Goal: Book appointment/travel/reservation

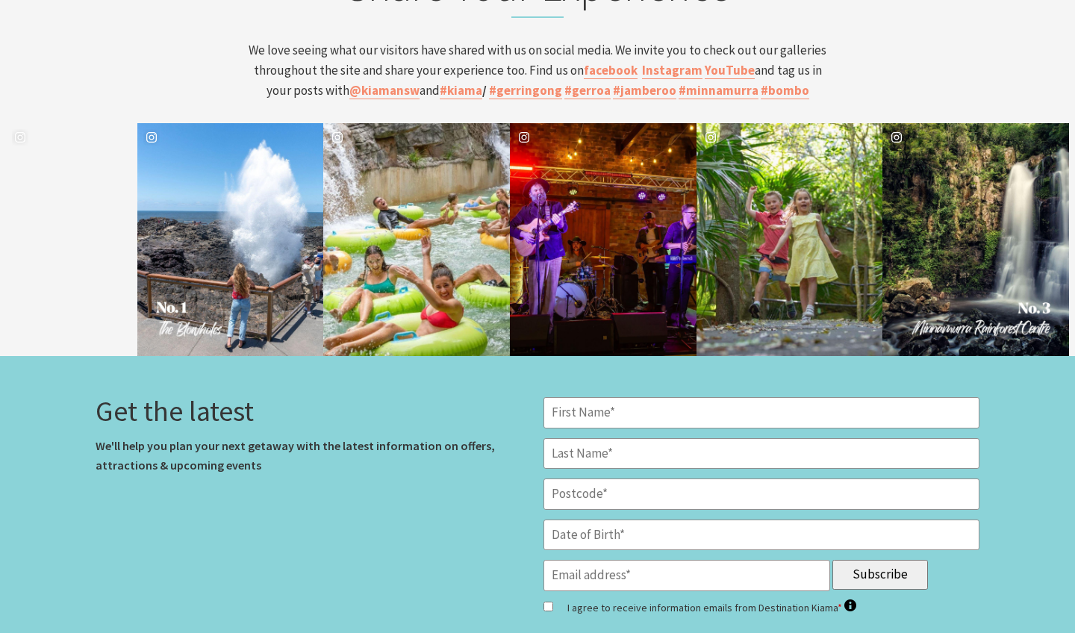
scroll to position [5588, 0]
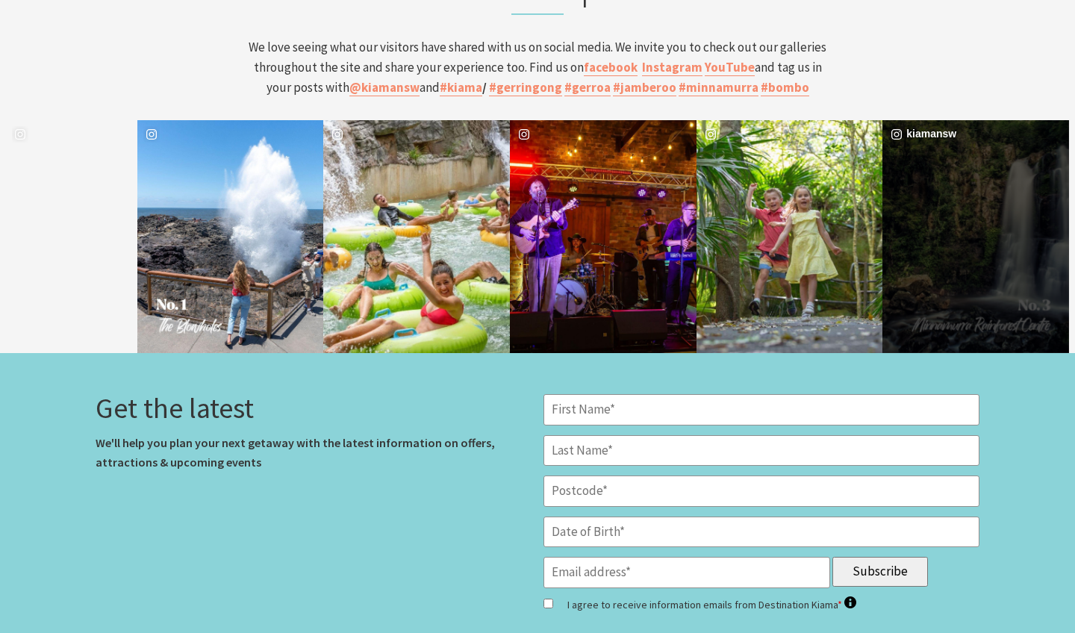
click at [963, 127] on div "kiamansw" at bounding box center [975, 236] width 187 height 233
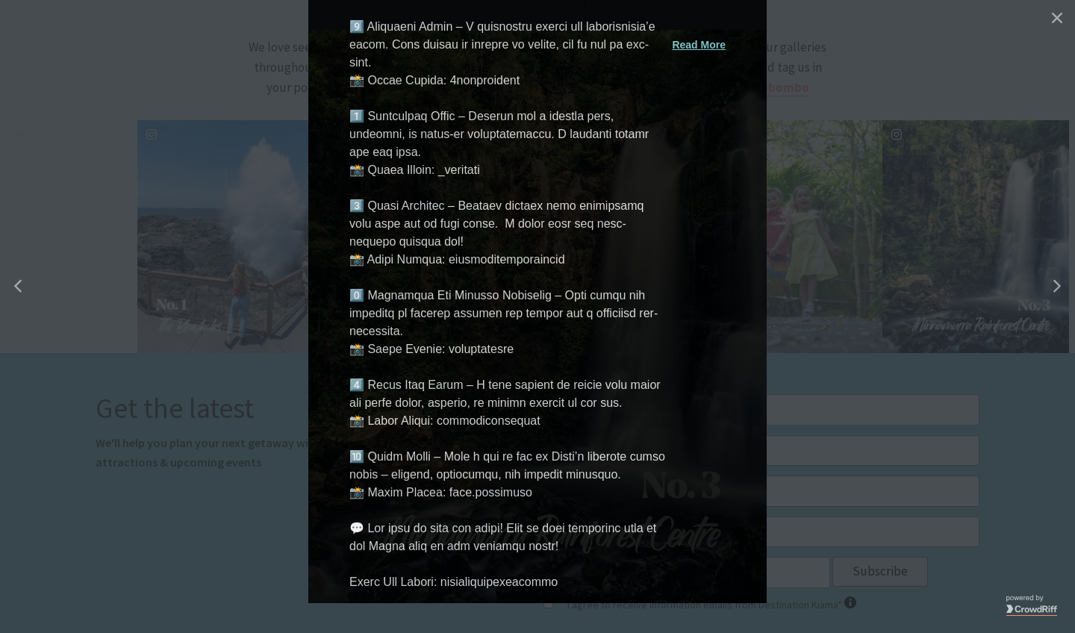
click at [449, 116] on img "details for image" at bounding box center [537, 316] width 458 height 573
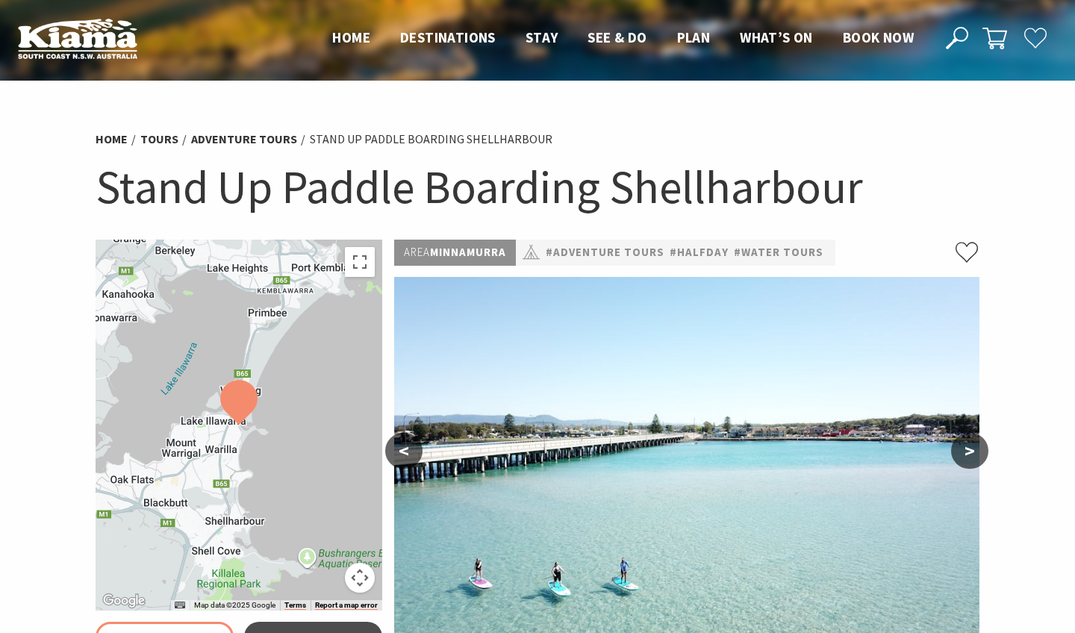
select select "3"
select select "2"
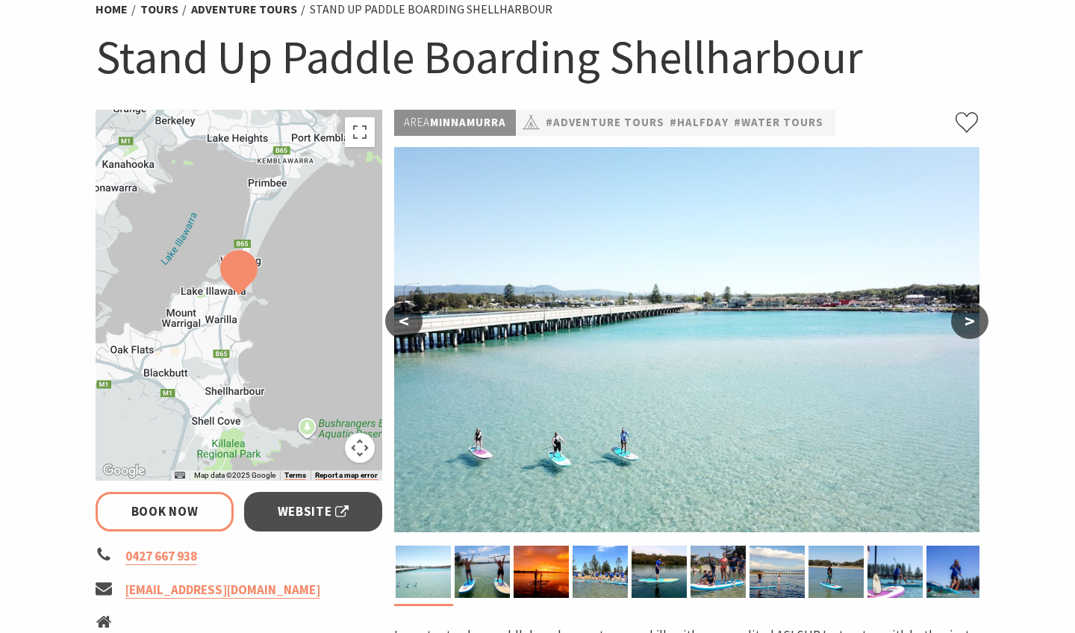
scroll to position [156, 0]
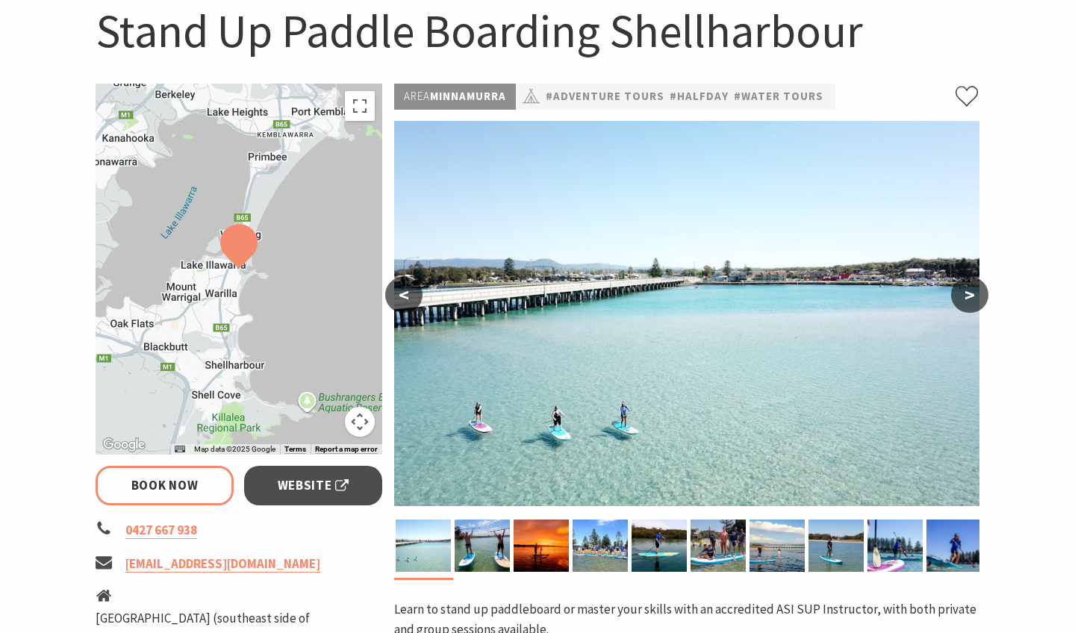
click at [963, 296] on button ">" at bounding box center [969, 295] width 37 height 36
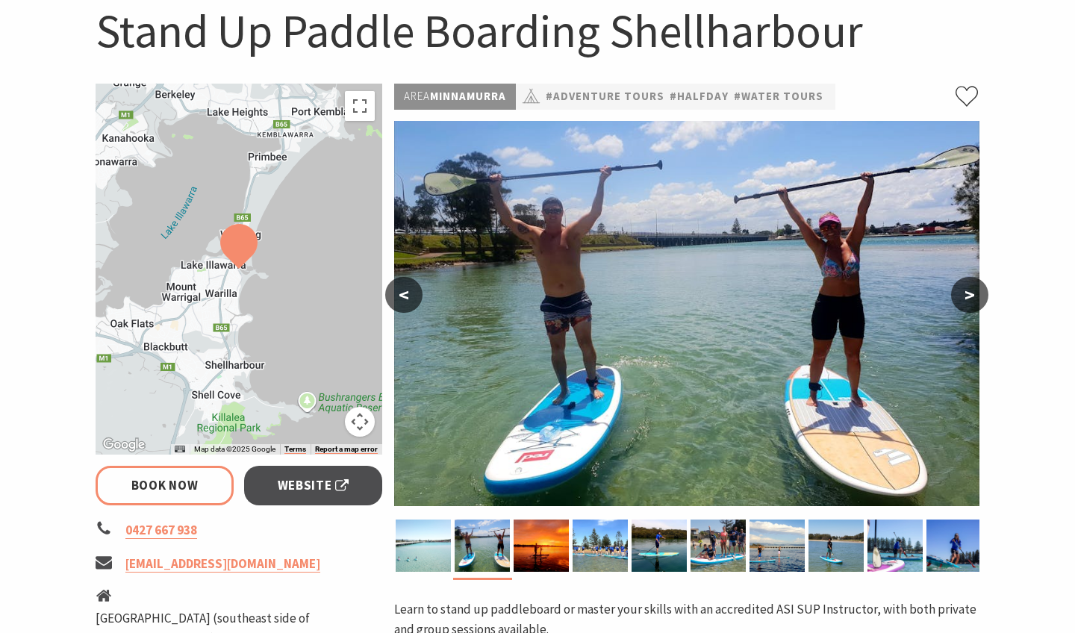
click at [963, 297] on button ">" at bounding box center [969, 295] width 37 height 36
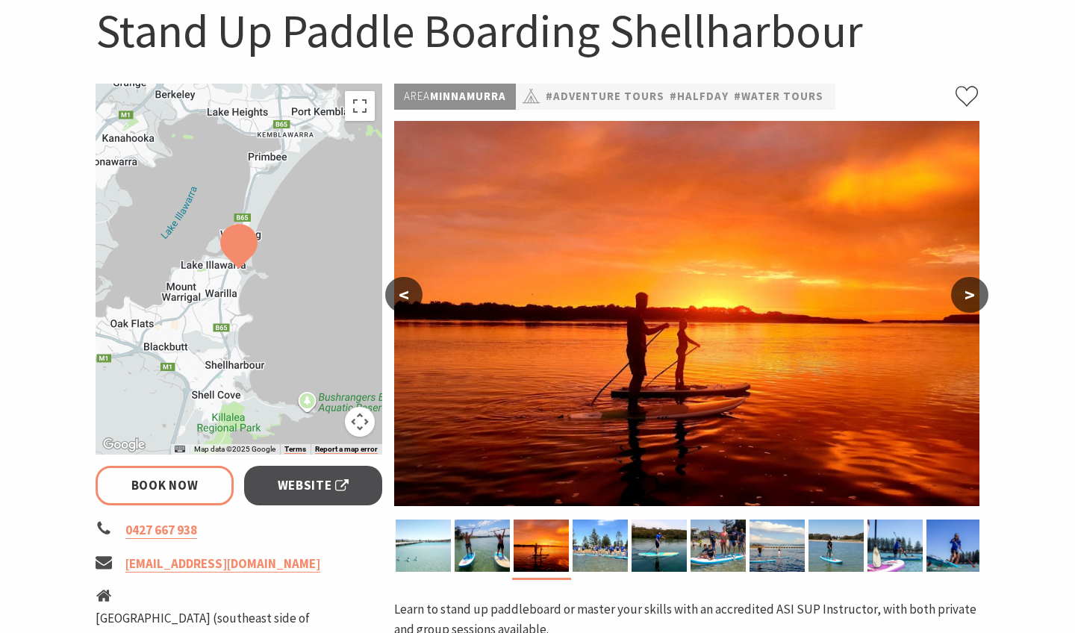
click at [963, 297] on button ">" at bounding box center [969, 295] width 37 height 36
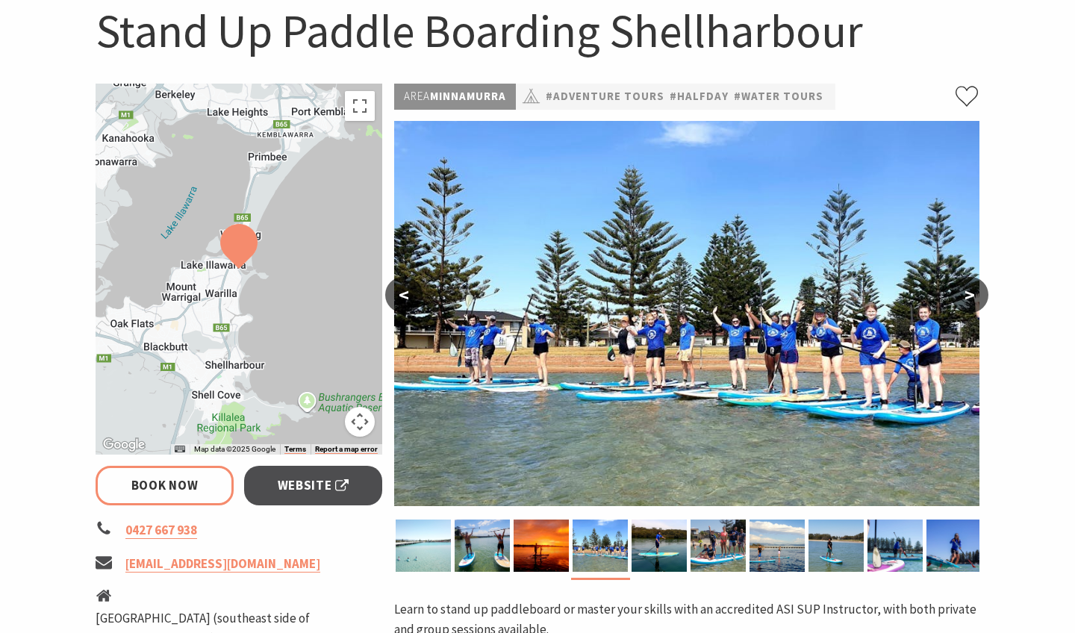
click at [963, 297] on button ">" at bounding box center [969, 295] width 37 height 36
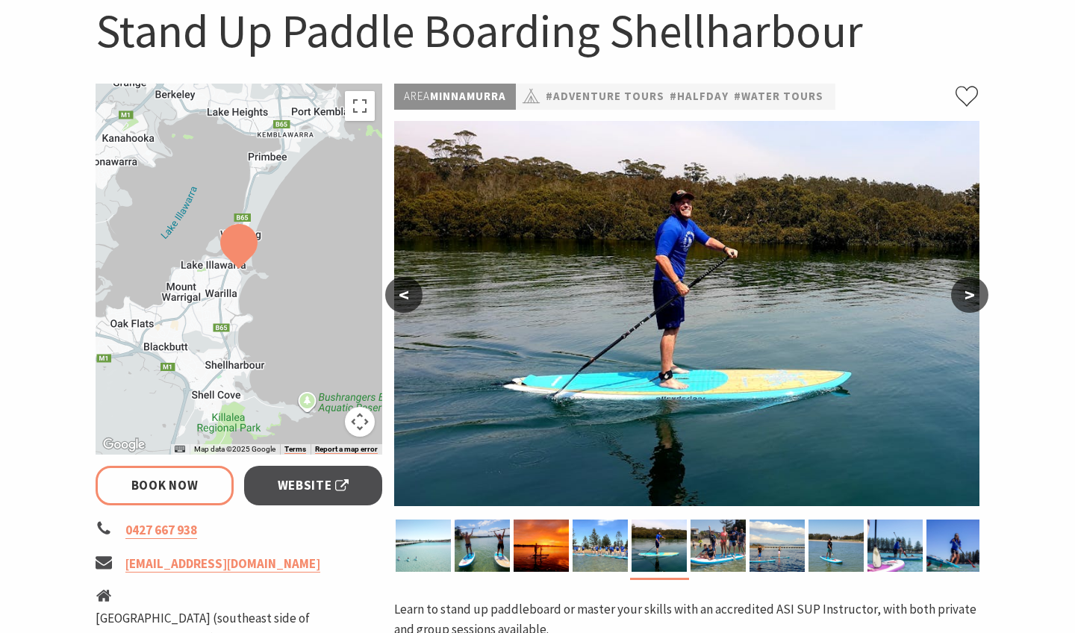
click at [963, 297] on button ">" at bounding box center [969, 295] width 37 height 36
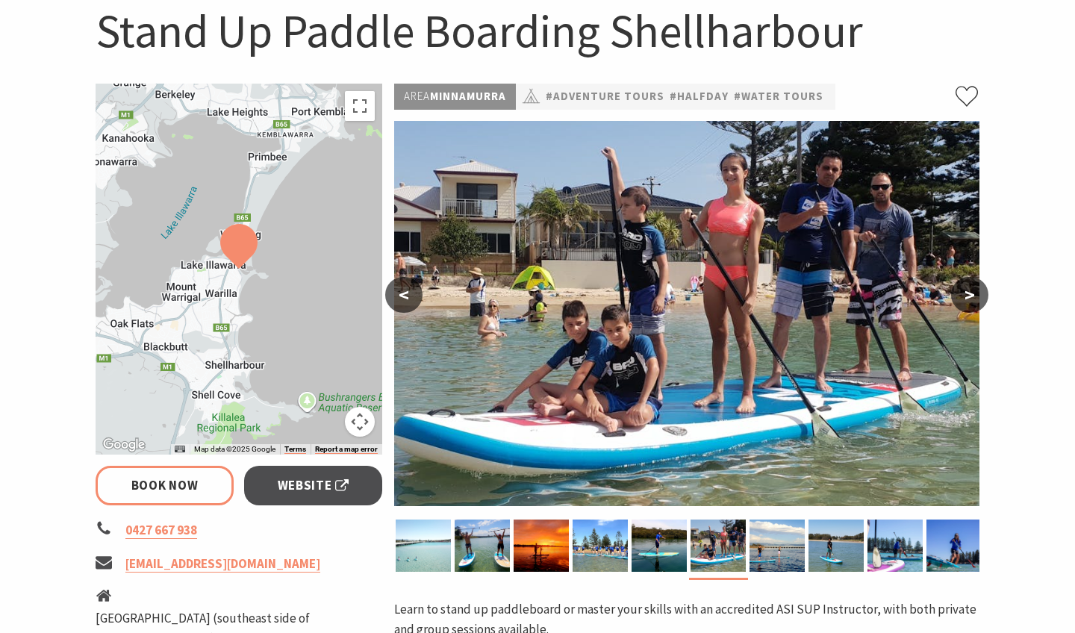
click at [963, 298] on button ">" at bounding box center [969, 295] width 37 height 36
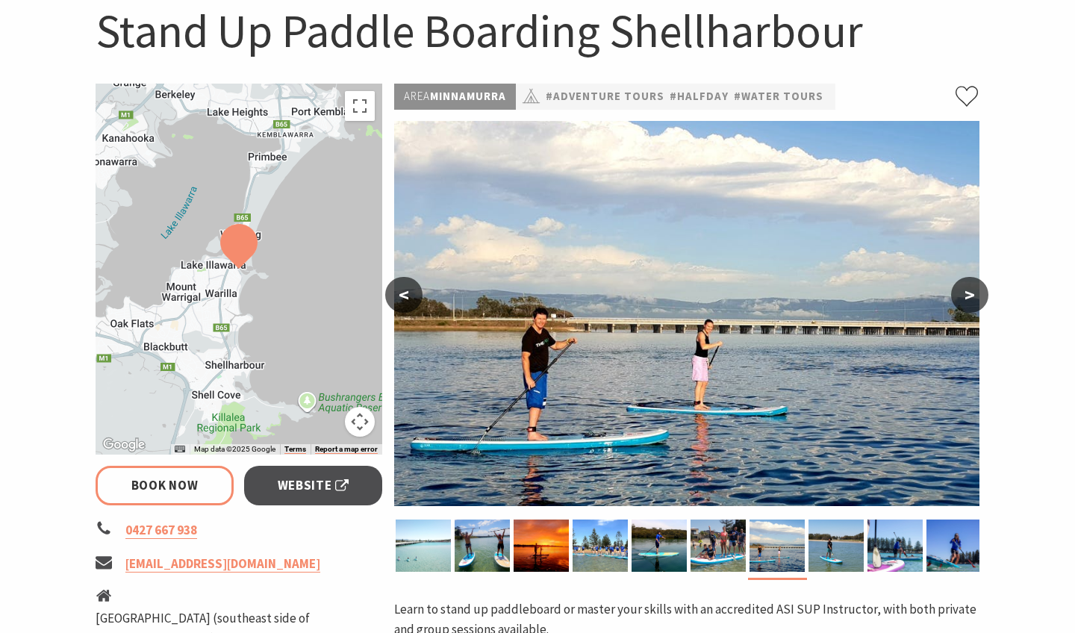
click at [963, 298] on button ">" at bounding box center [969, 295] width 37 height 36
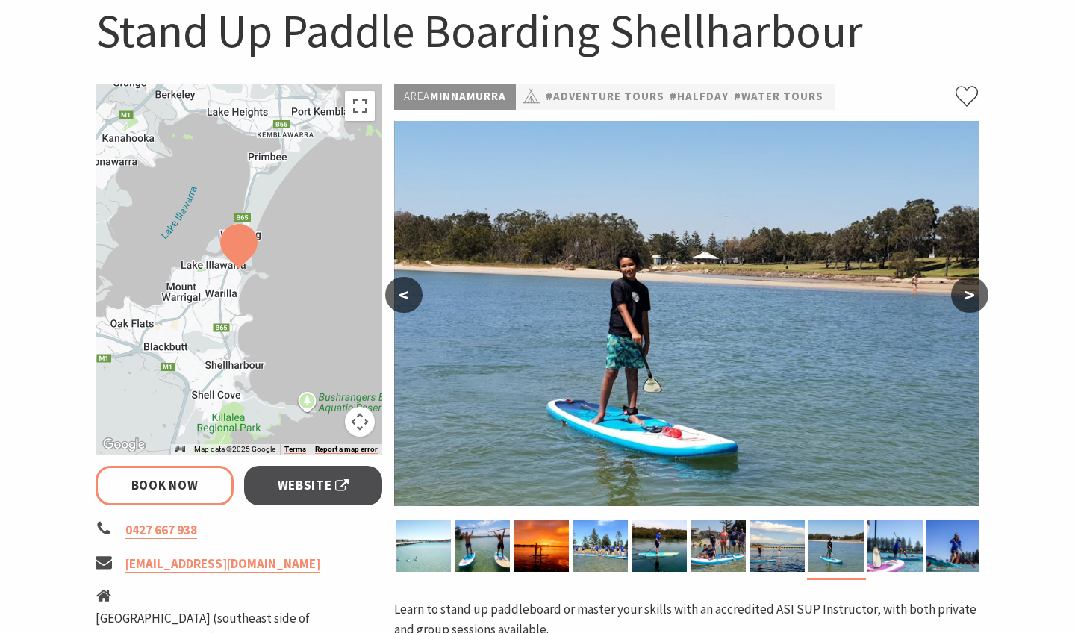
click at [963, 298] on button ">" at bounding box center [969, 295] width 37 height 36
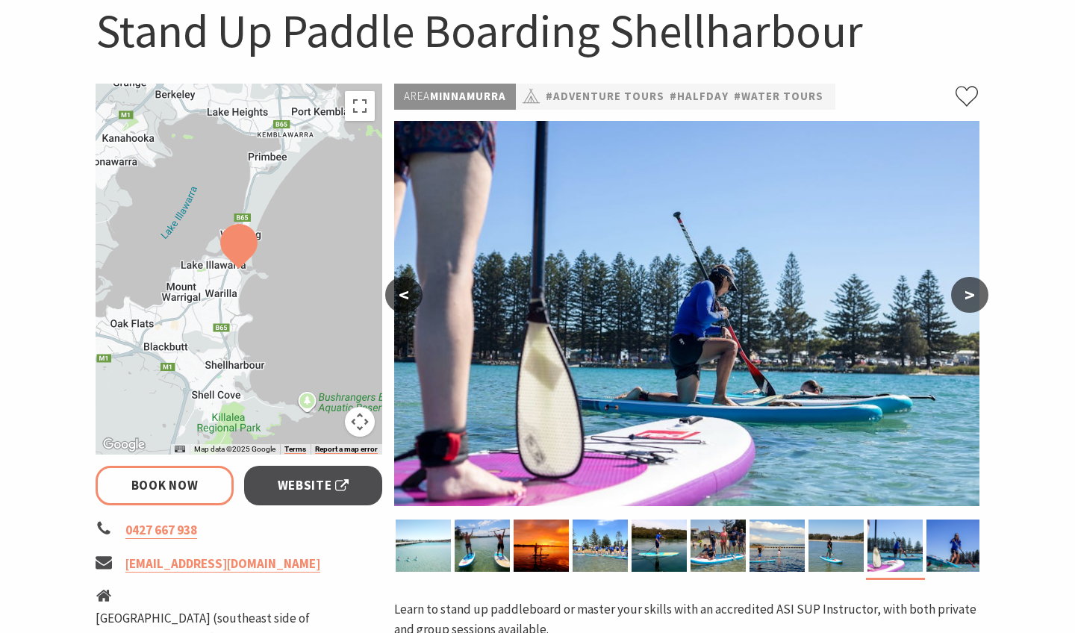
click at [964, 297] on button ">" at bounding box center [969, 295] width 37 height 36
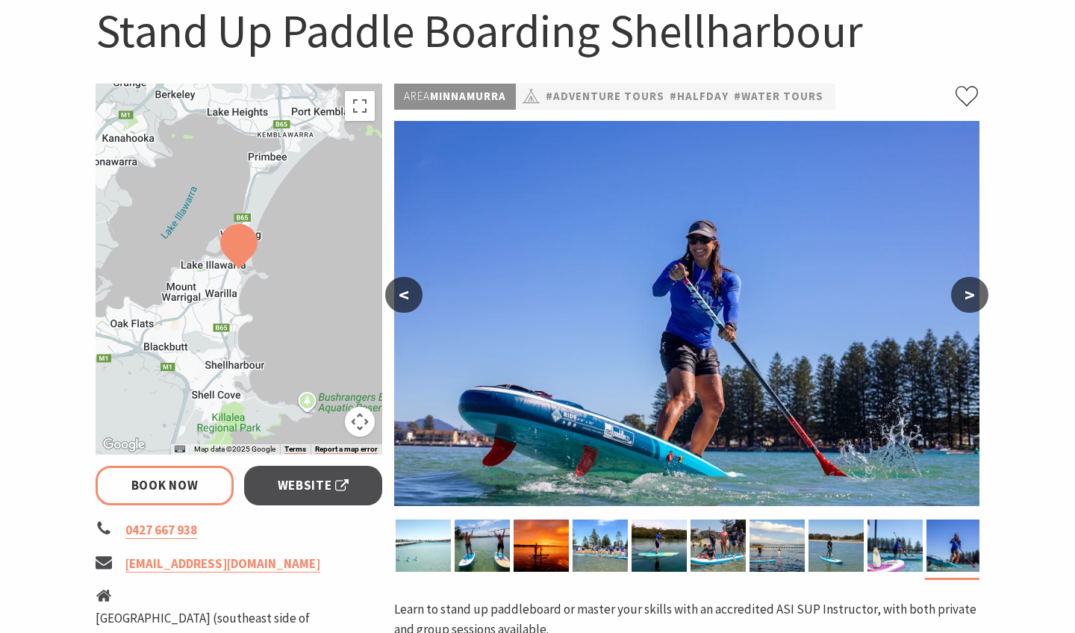
click at [964, 297] on button ">" at bounding box center [969, 295] width 37 height 36
click at [966, 297] on button ">" at bounding box center [969, 295] width 37 height 36
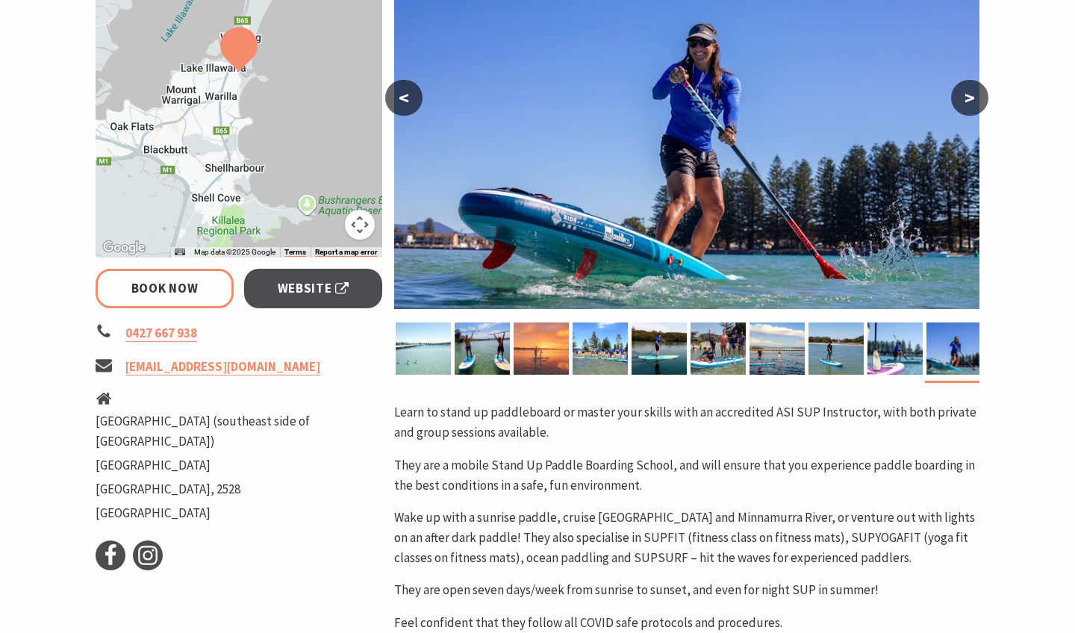
scroll to position [324, 0]
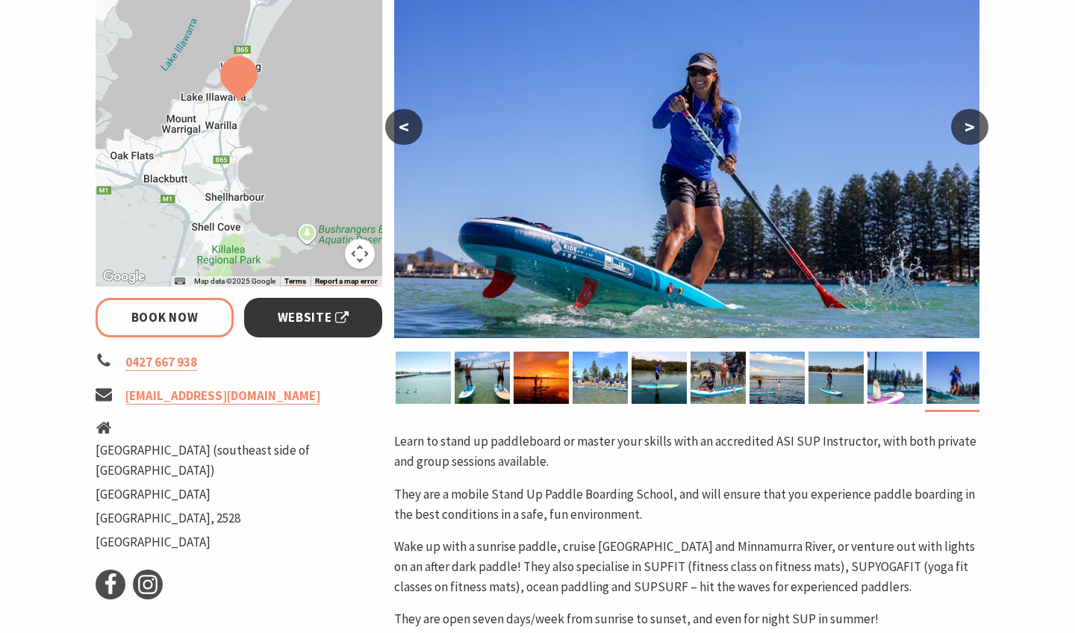
click at [296, 314] on span "Website" at bounding box center [314, 318] width 72 height 20
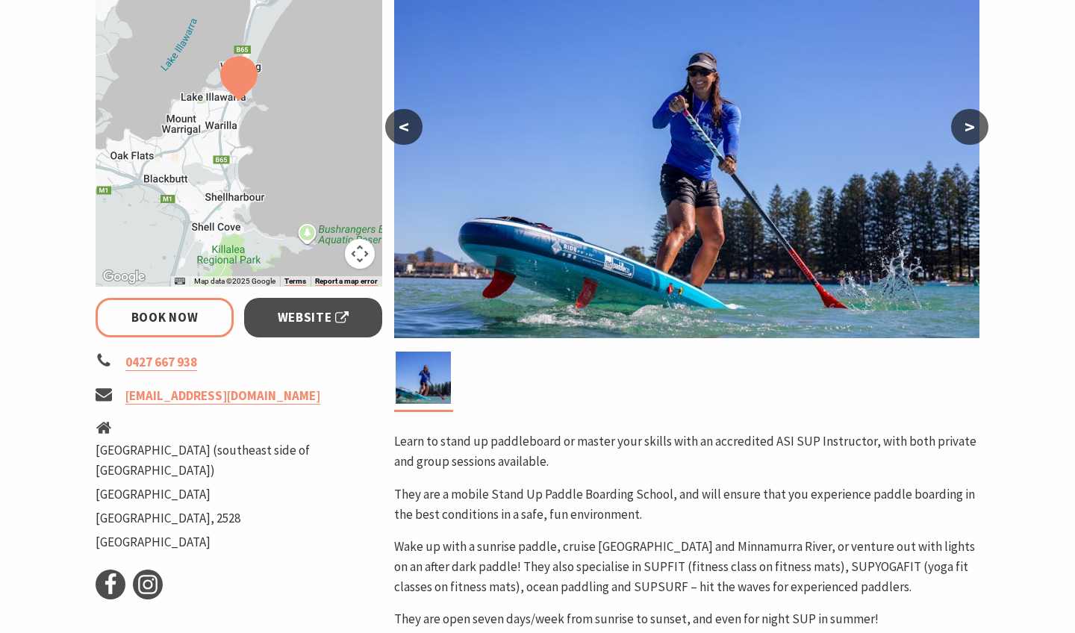
select select "3"
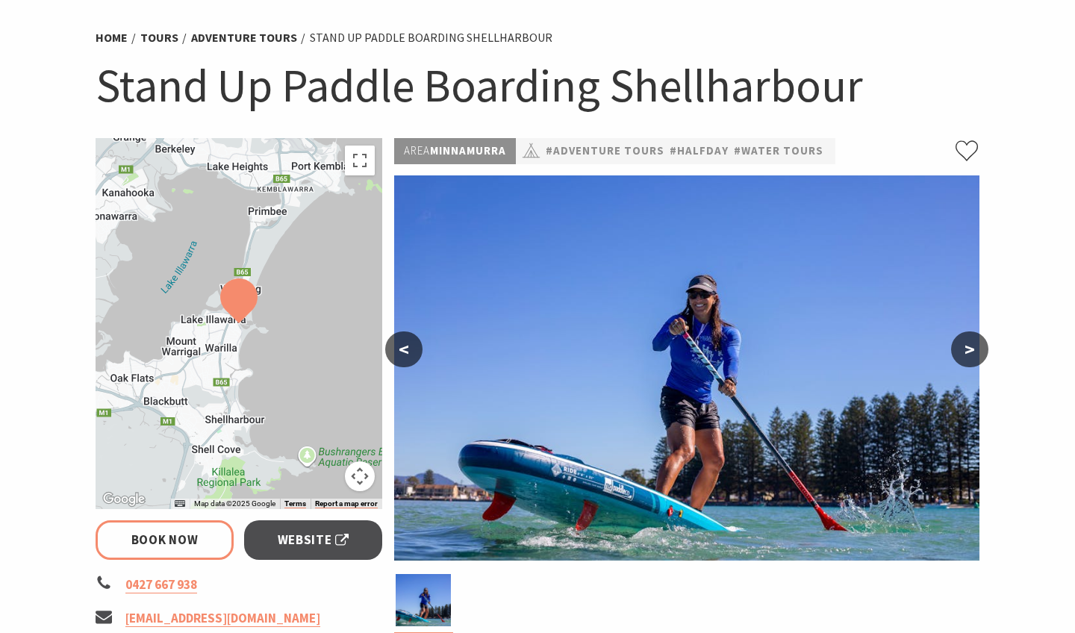
scroll to position [71, 0]
